Goal: Transaction & Acquisition: Register for event/course

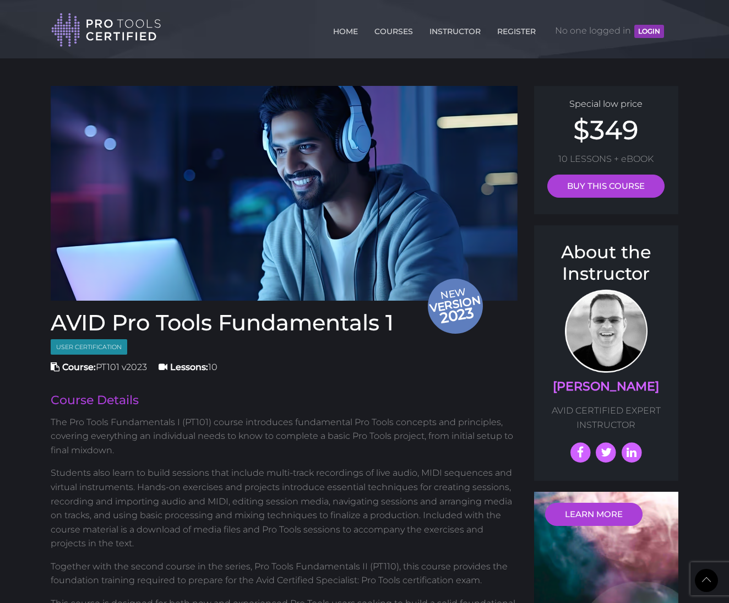
scroll to position [1030, 0]
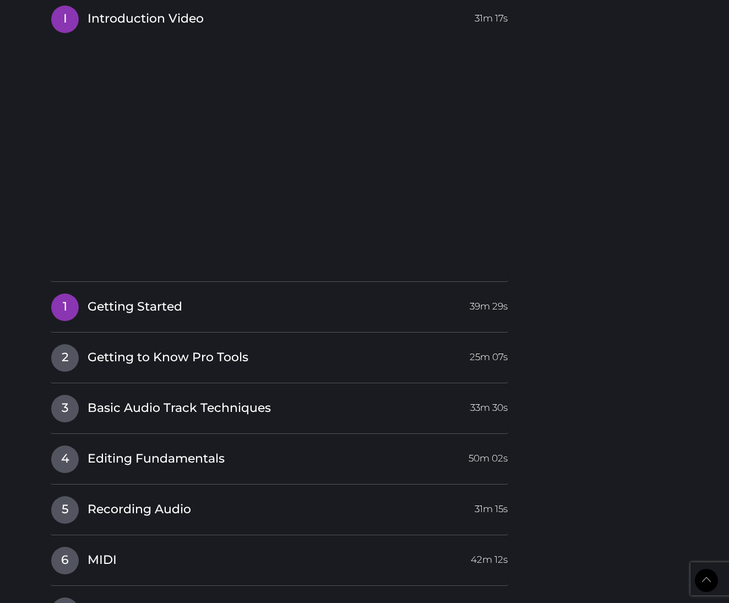
click at [173, 302] on span "Getting Started" at bounding box center [135, 307] width 95 height 17
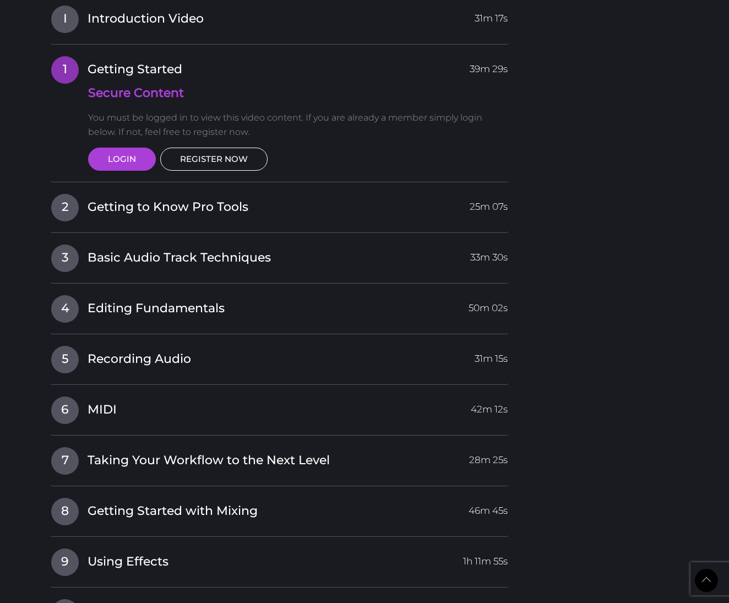
click at [243, 152] on link "REGISTER NOW" at bounding box center [213, 159] width 107 height 23
click at [122, 157] on link "LOGIN" at bounding box center [122, 159] width 68 height 23
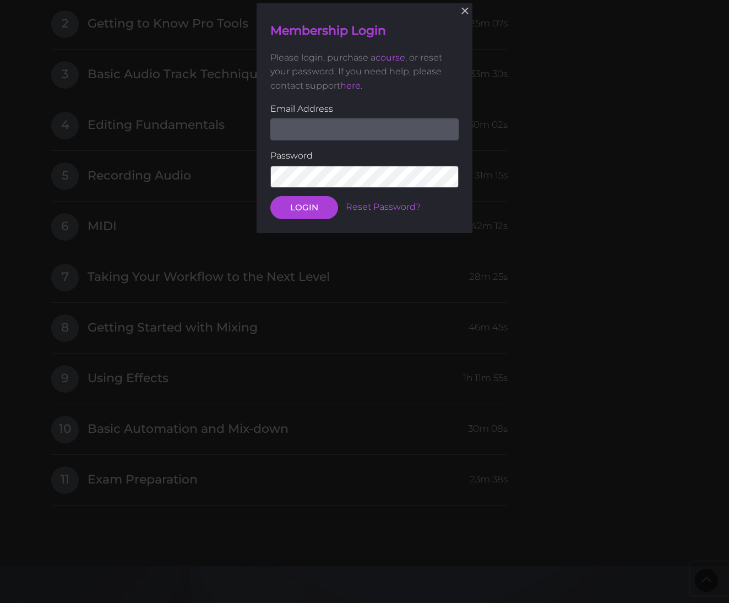
scroll to position [1214, 0]
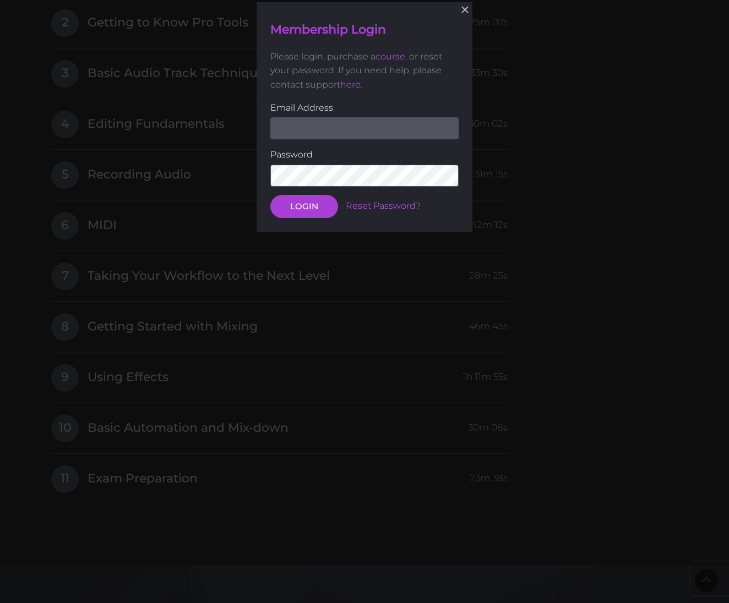
click at [445, 129] on input "email" at bounding box center [364, 128] width 188 height 22
type input "[EMAIL_ADDRESS][DOMAIN_NAME]"
click at [304, 195] on button "LOGIN" at bounding box center [304, 206] width 68 height 23
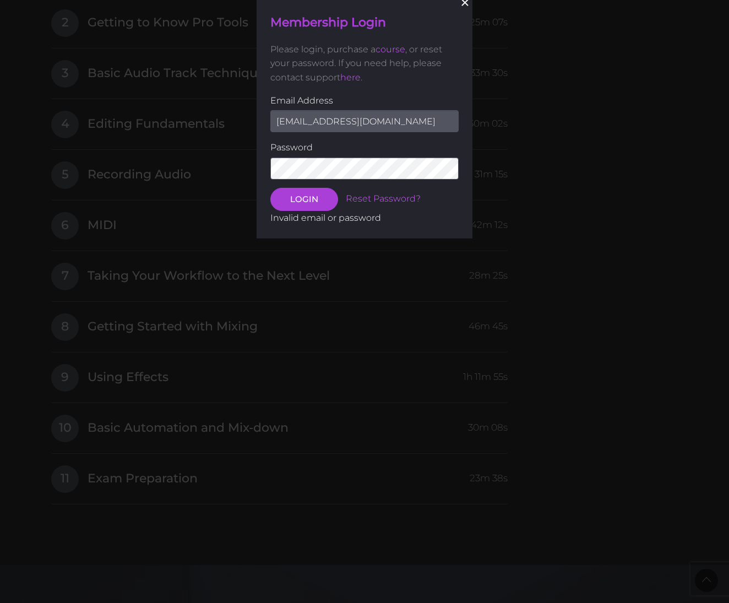
click at [463, 4] on button "×" at bounding box center [465, 3] width 24 height 24
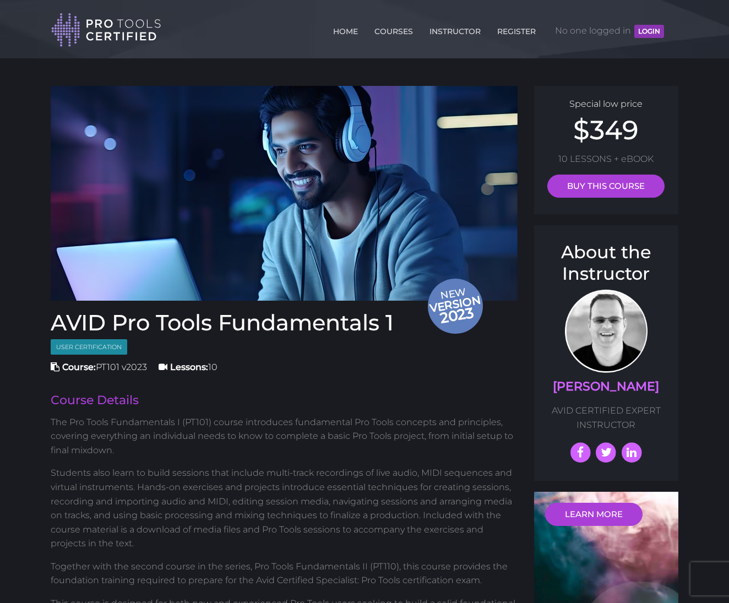
scroll to position [0, 0]
click at [510, 29] on link "REGISTER" at bounding box center [517, 29] width 44 height 18
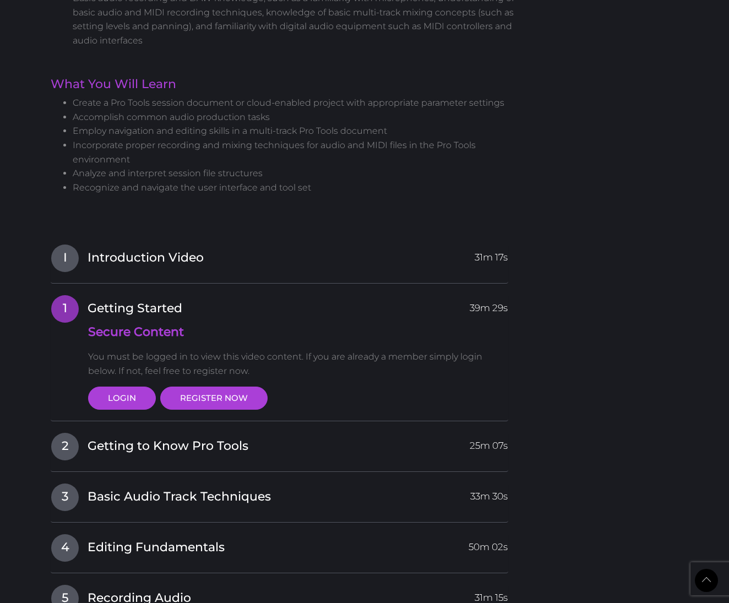
scroll to position [792, 0]
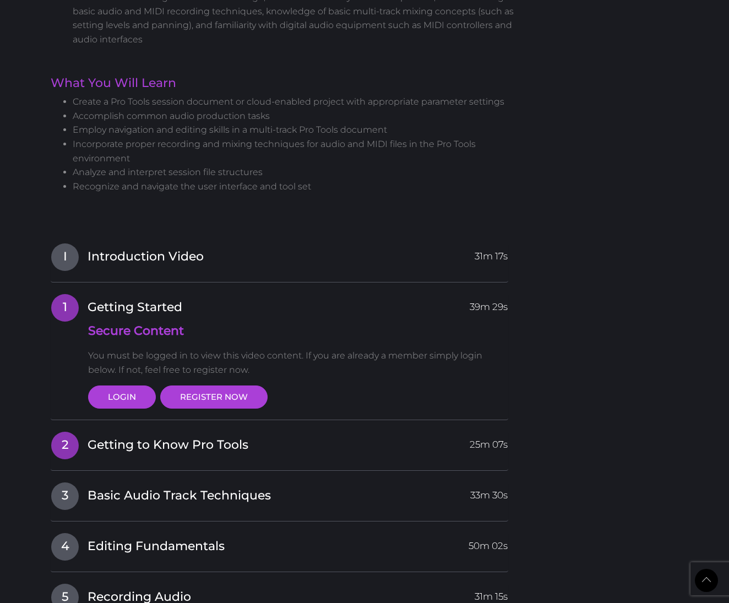
click at [116, 438] on span "Getting to Know Pro Tools" at bounding box center [168, 445] width 161 height 17
